Goal: Check status

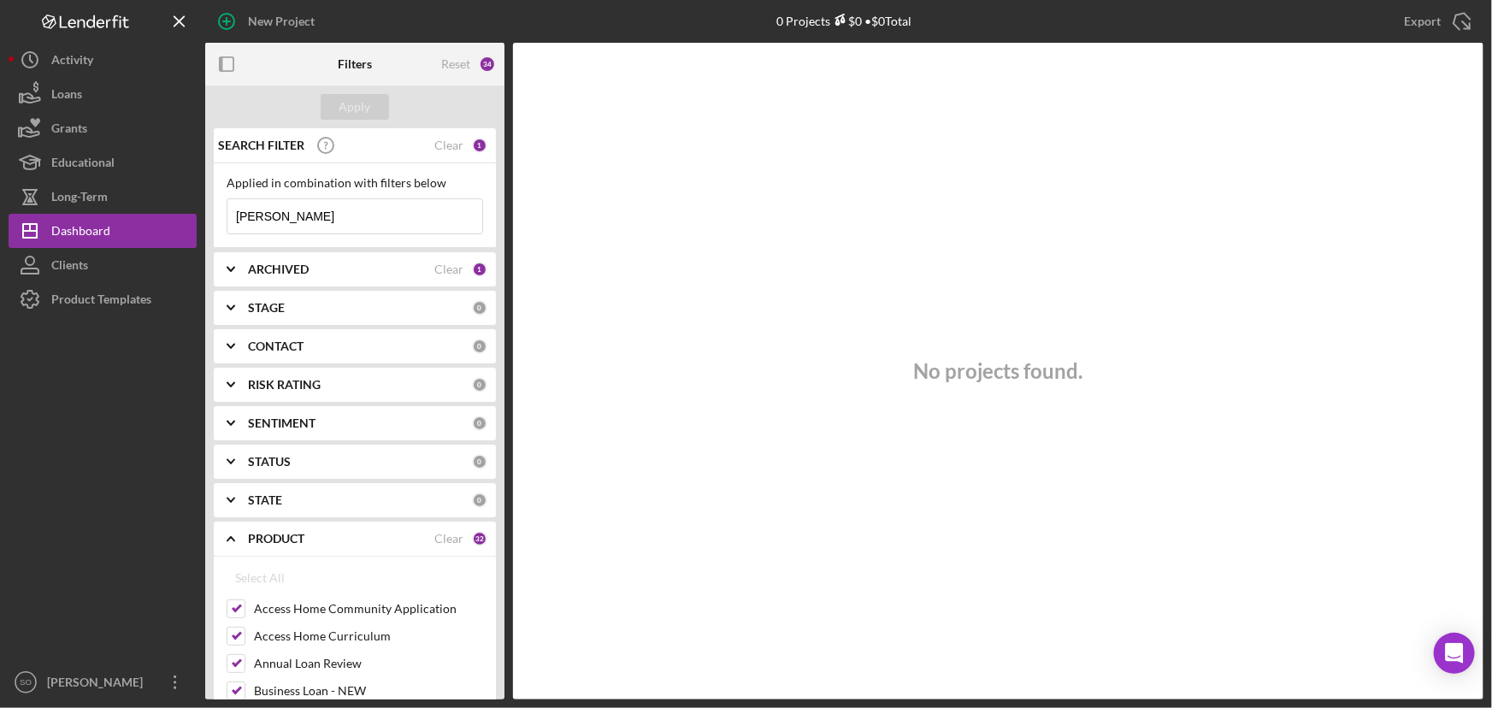
click at [329, 213] on input "[PERSON_NAME]" at bounding box center [354, 216] width 255 height 34
drag, startPoint x: 375, startPoint y: 208, endPoint x: 196, endPoint y: 206, distance: 179.5
click at [196, 206] on div "New Project 0 Projects $0 • $0 Total [PERSON_NAME] Export Icon/Export Filters R…" at bounding box center [746, 349] width 1475 height 699
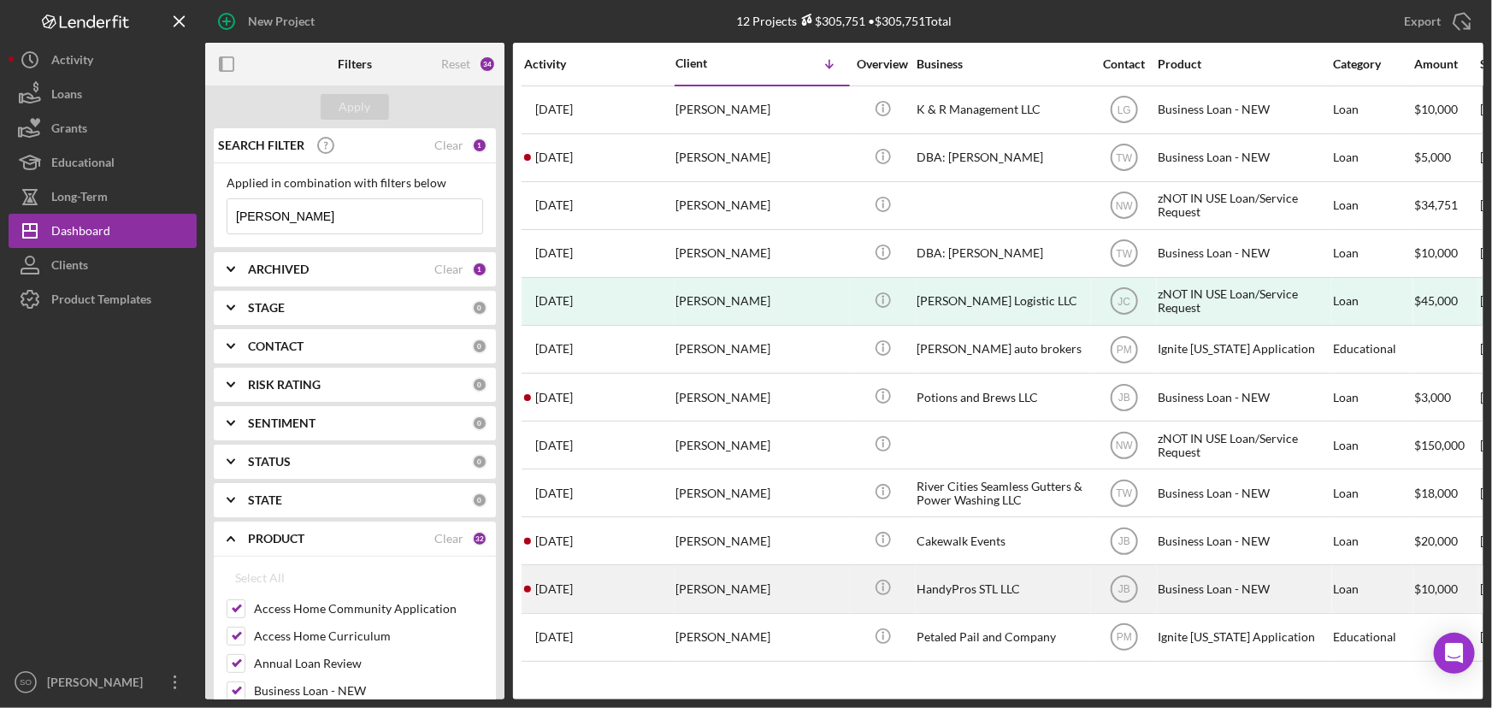
type input "[PERSON_NAME]"
click at [732, 594] on div "[PERSON_NAME]" at bounding box center [760, 588] width 171 height 45
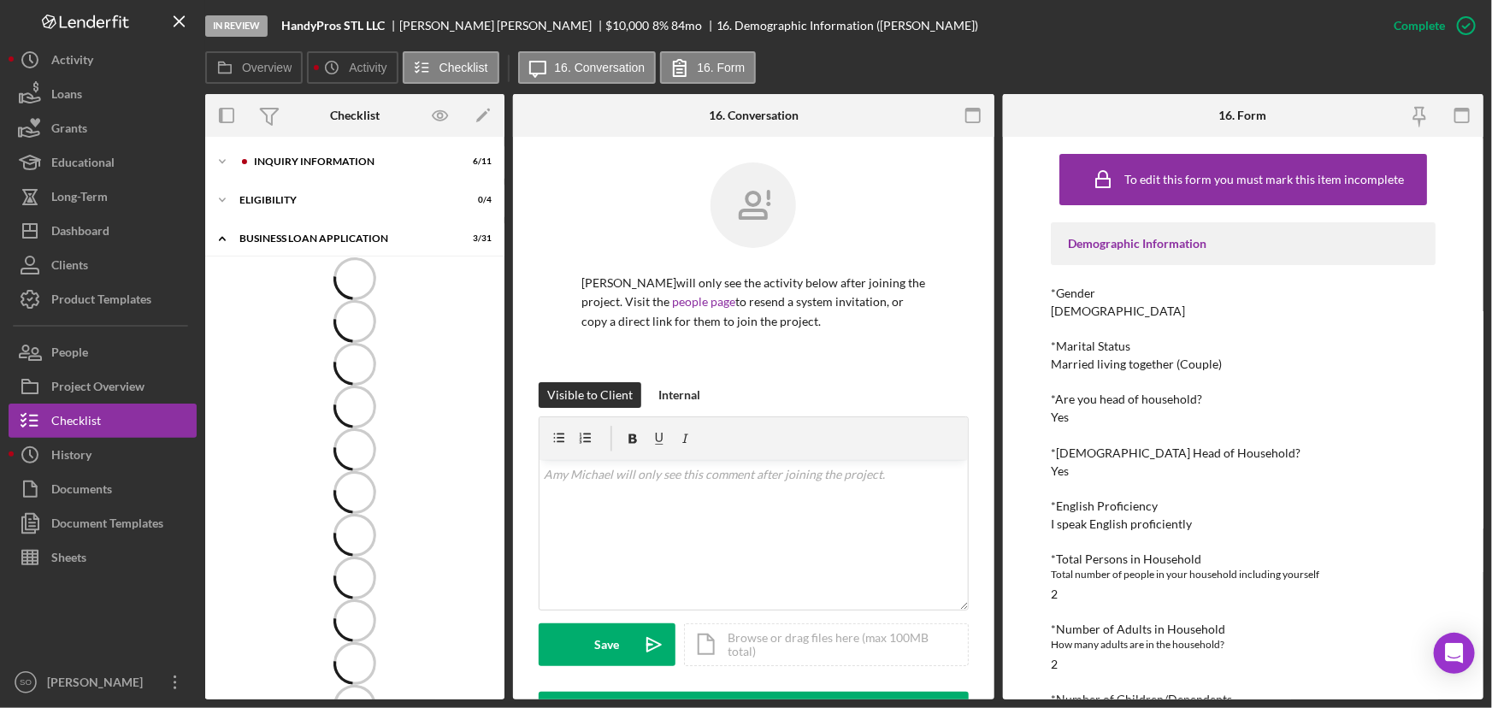
scroll to position [537, 0]
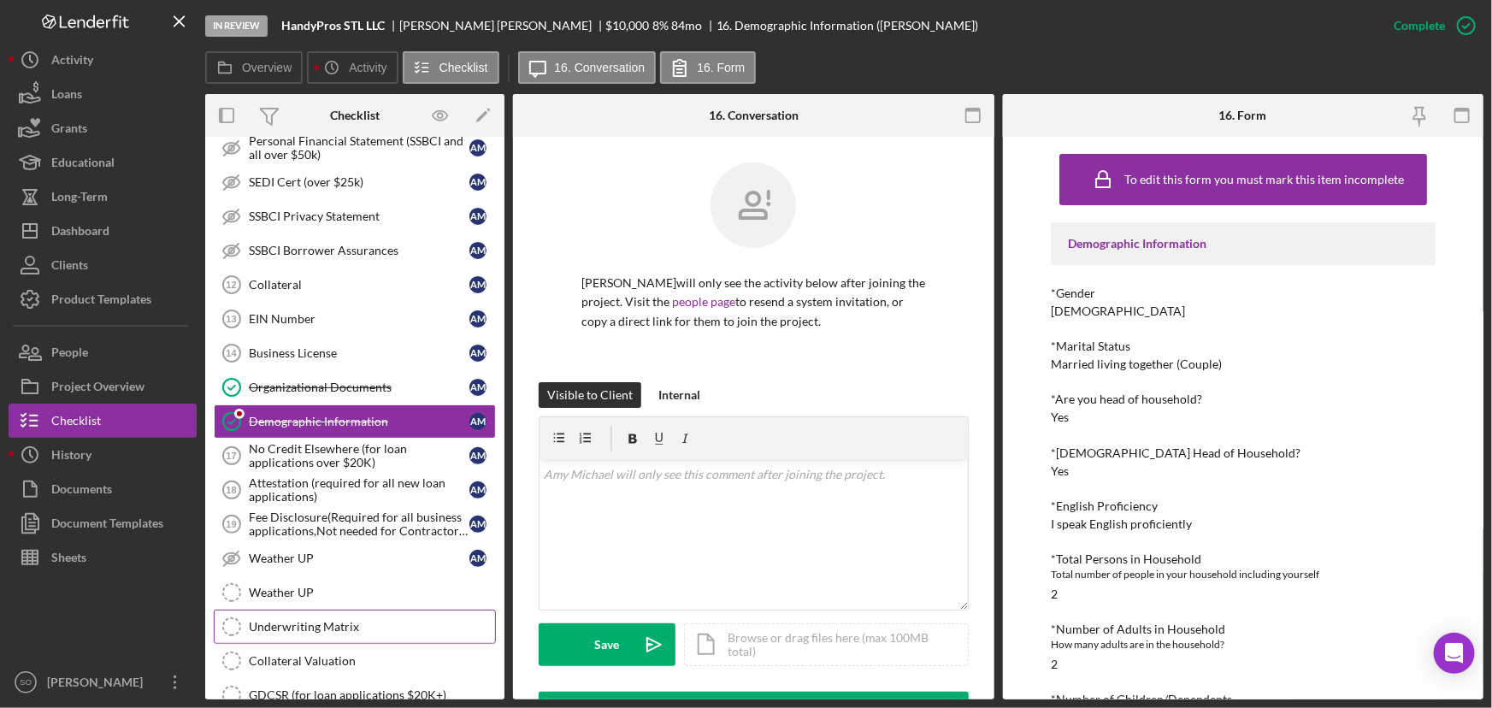
click at [291, 620] on div "Underwriting Matrix" at bounding box center [372, 627] width 246 height 14
